Goal: Find specific page/section: Find specific page/section

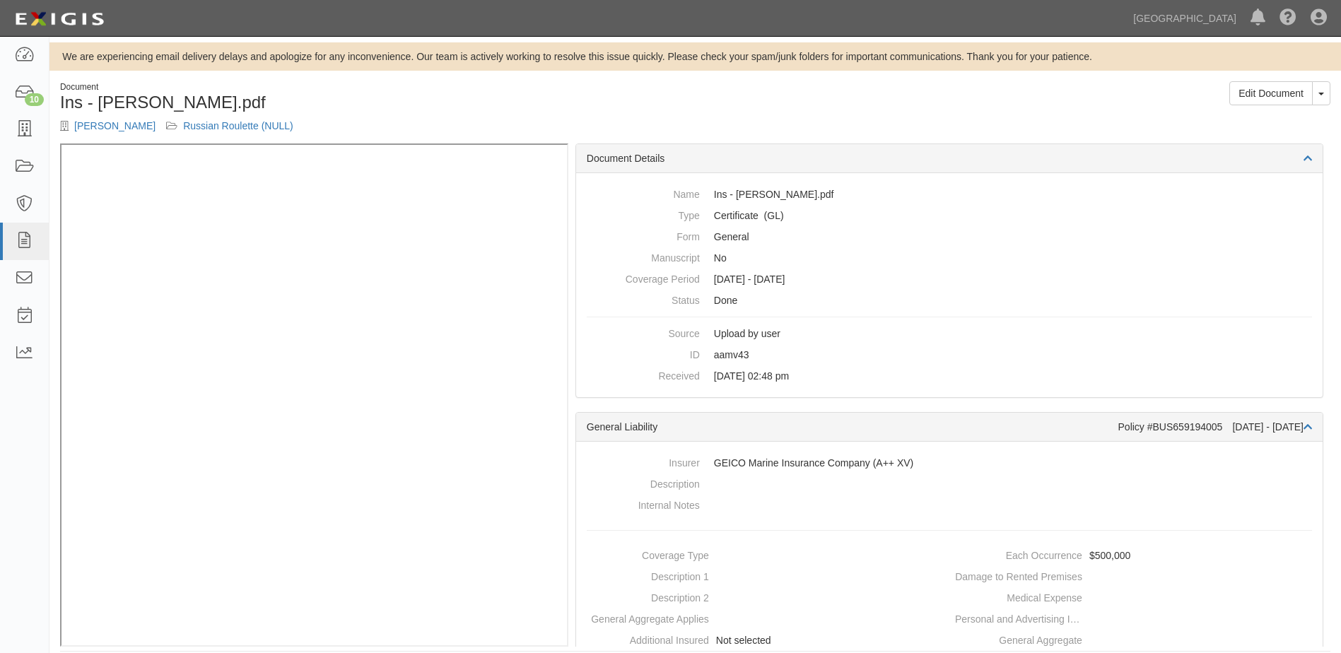
scroll to position [14, 0]
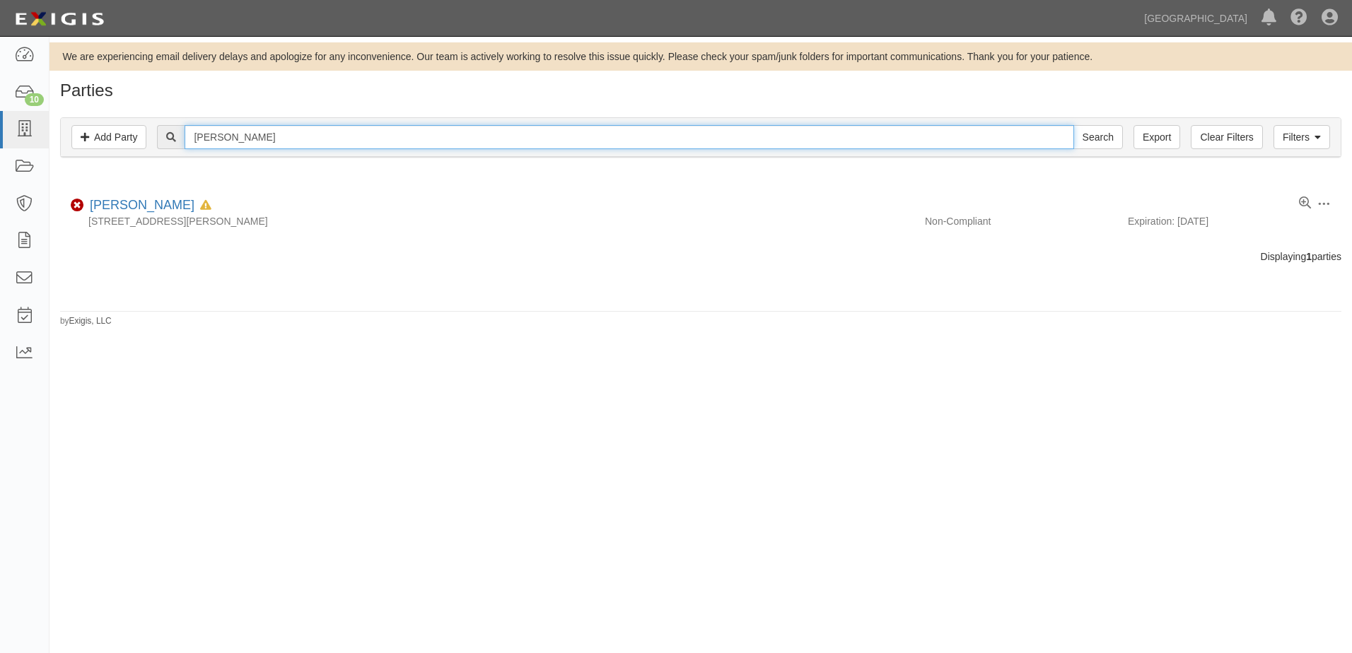
drag, startPoint x: -30, startPoint y: 142, endPoint x: -243, endPoint y: 149, distance: 212.9
click at [0, 149] on html "Toggle navigation Dashboard 10 Inbox Parties Agreements Coverages Documents Mes…" at bounding box center [676, 315] width 1352 height 631
type input "[PERSON_NAME]"
click at [1073, 125] on input "Search" at bounding box center [1097, 137] width 49 height 24
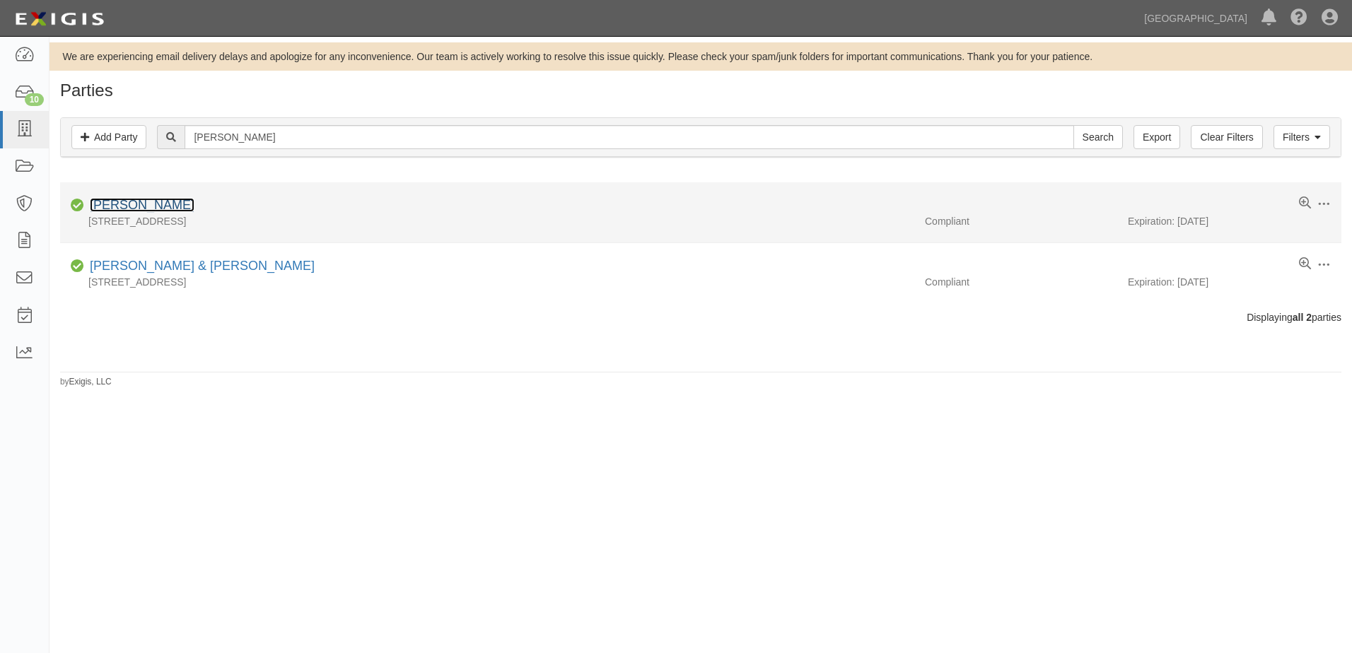
click at [129, 205] on link "[PERSON_NAME]" at bounding box center [142, 205] width 105 height 14
